Goal: Navigation & Orientation: Find specific page/section

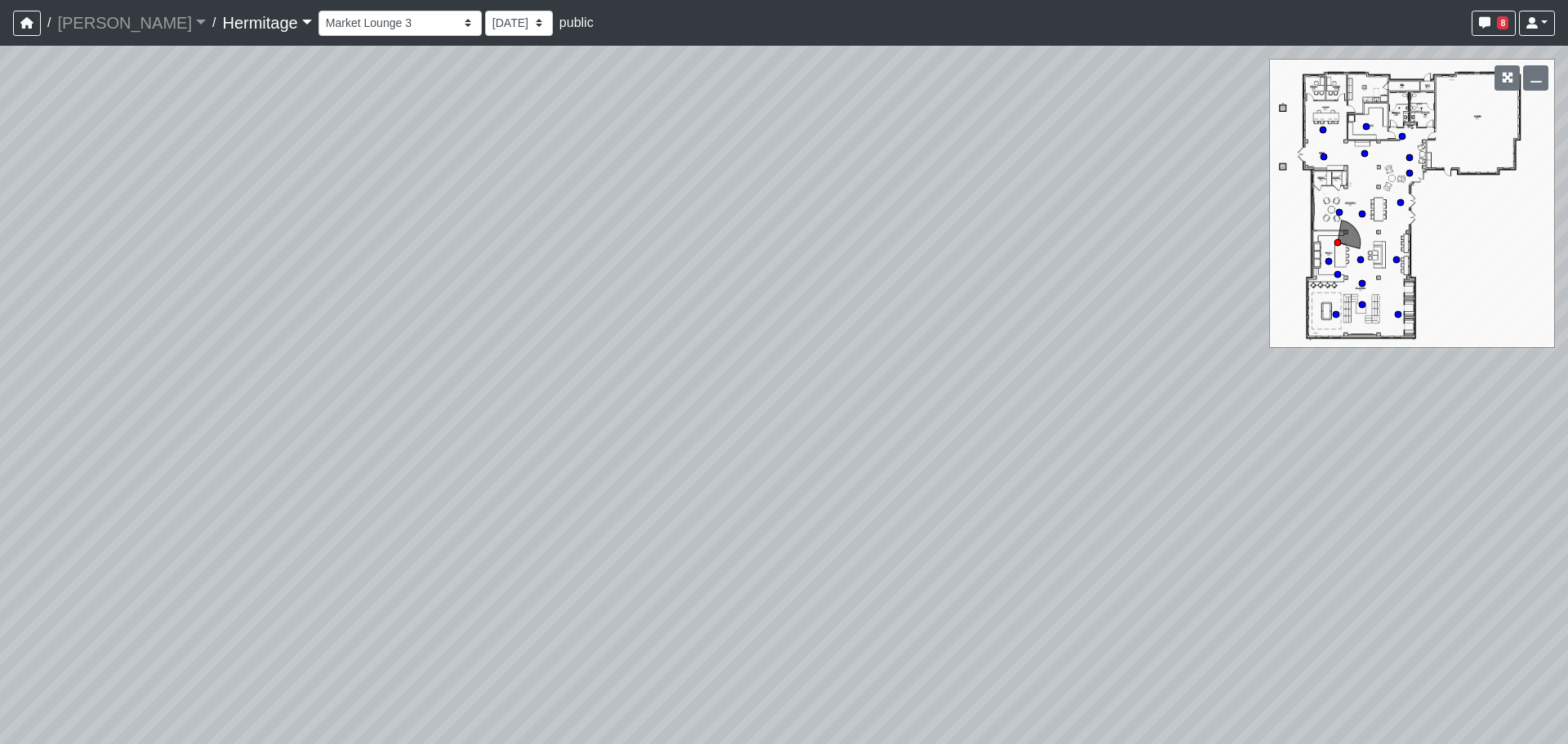
select select "nBns8DZHXbQdF44zPATJjF"
click at [222, 19] on link "Hermitage" at bounding box center [266, 23] width 89 height 33
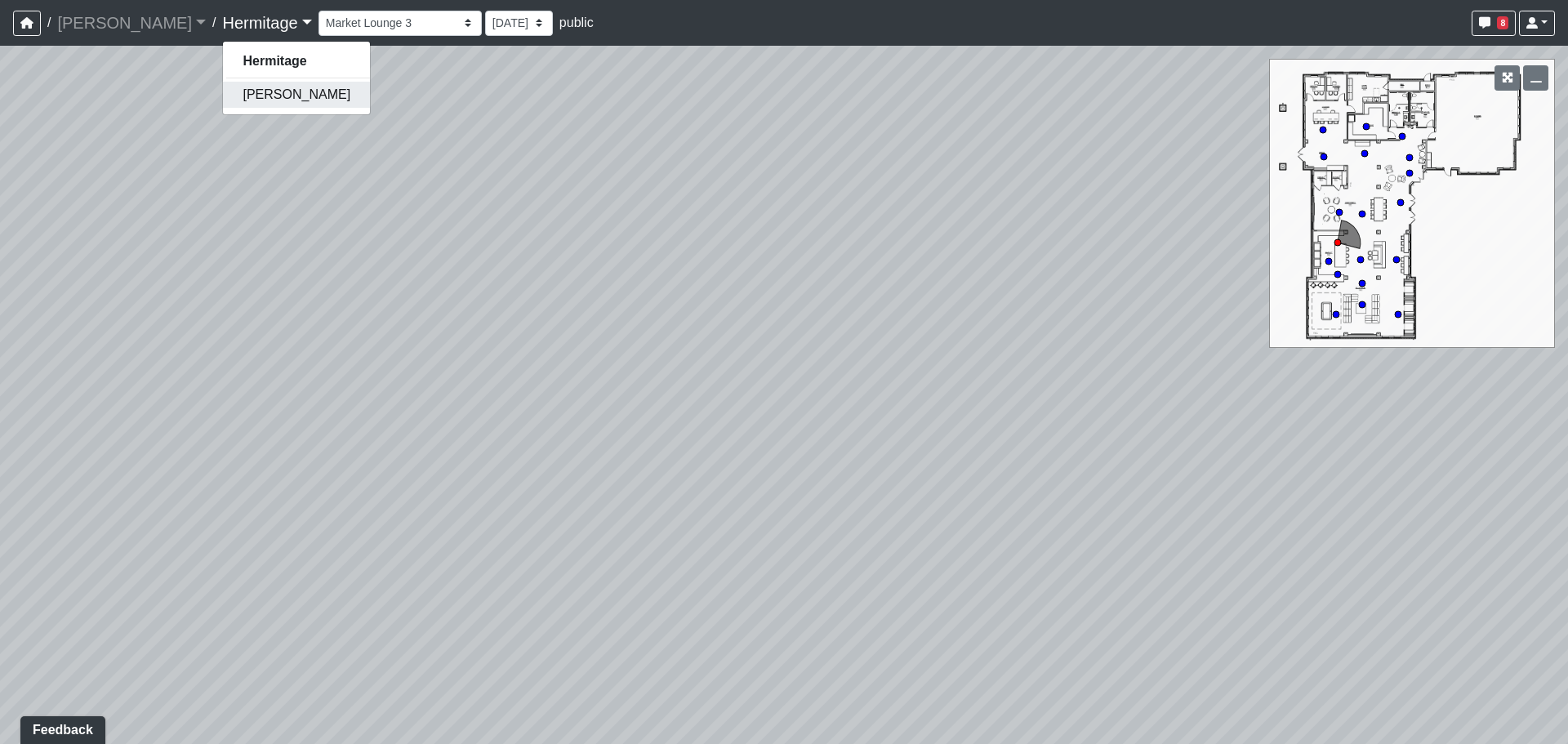
click at [238, 85] on link "[PERSON_NAME]" at bounding box center [296, 94] width 147 height 26
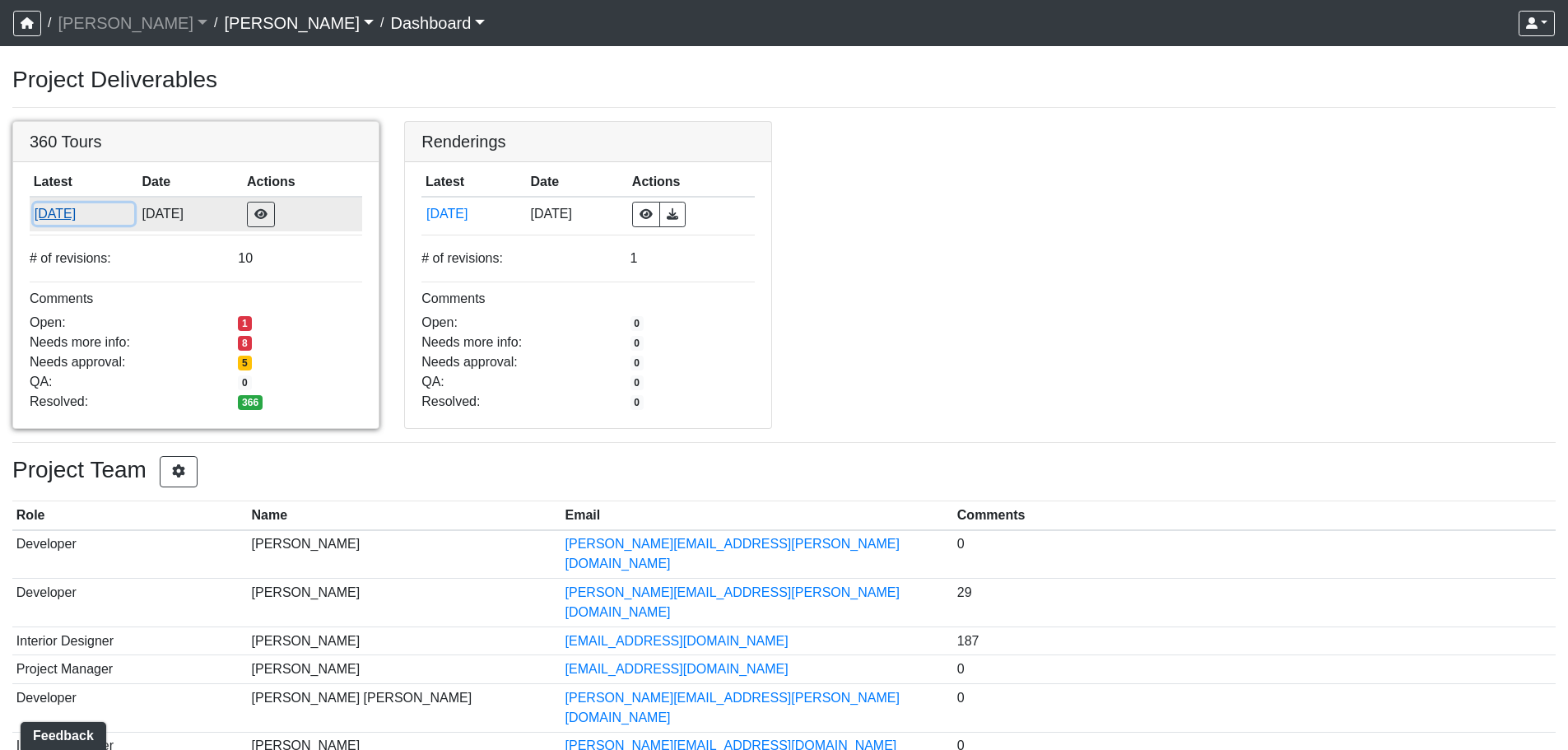
click at [73, 209] on button "5/9/2025" at bounding box center [84, 214] width 100 height 21
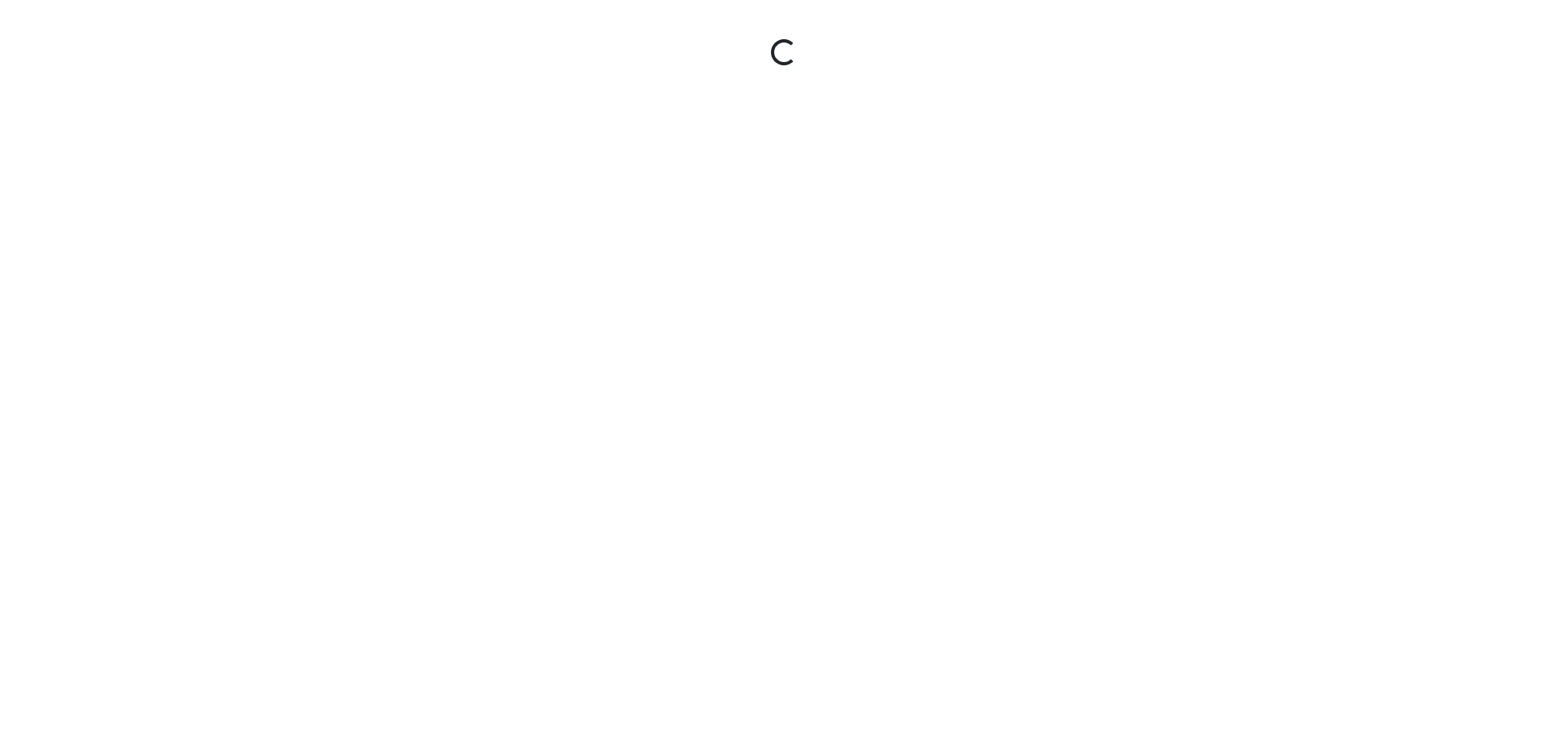
select select "8qis14SGYVmh4hQSNQAeLC"
